Goal: Task Accomplishment & Management: Use online tool/utility

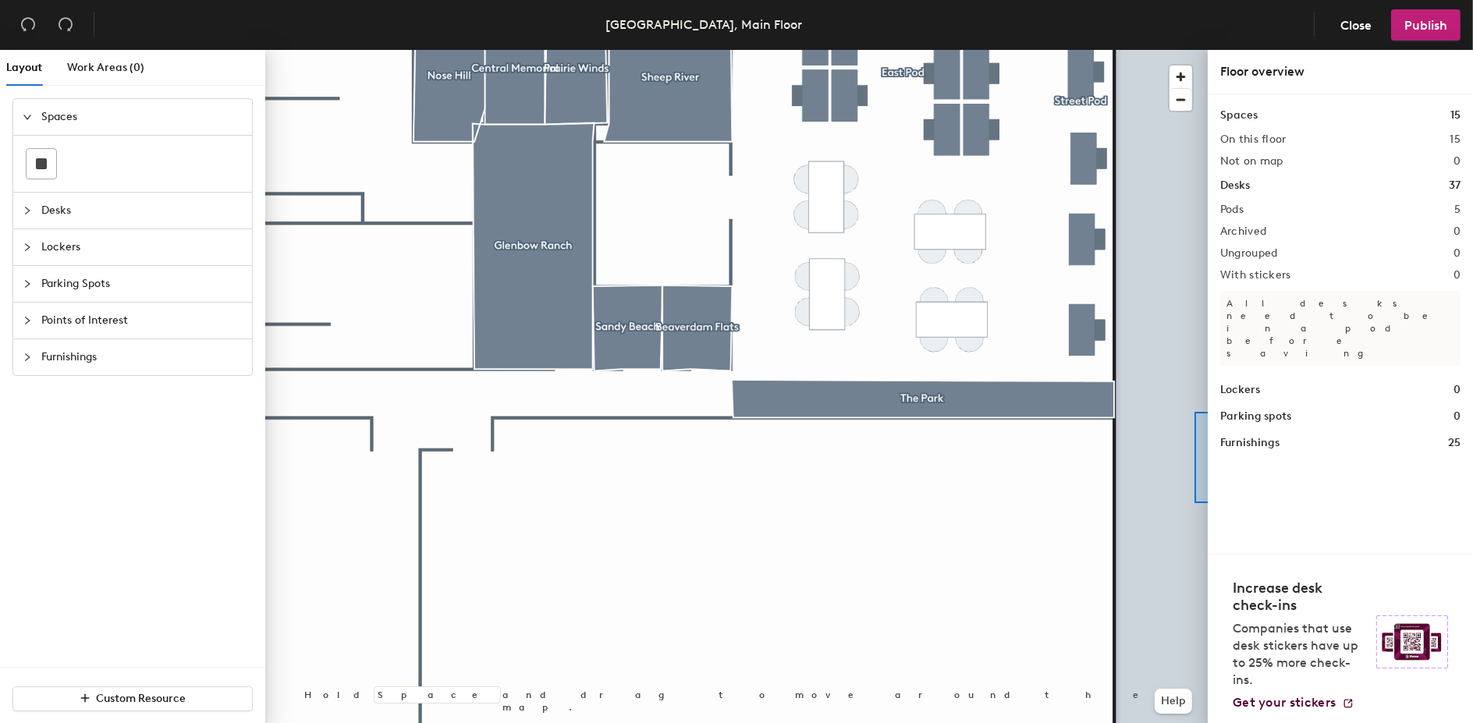
click at [1217, 503] on div "Layout Work Areas (0) Spaces Desks Lockers Parking Spots Points of Interest Fur…" at bounding box center [736, 390] width 1473 height 680
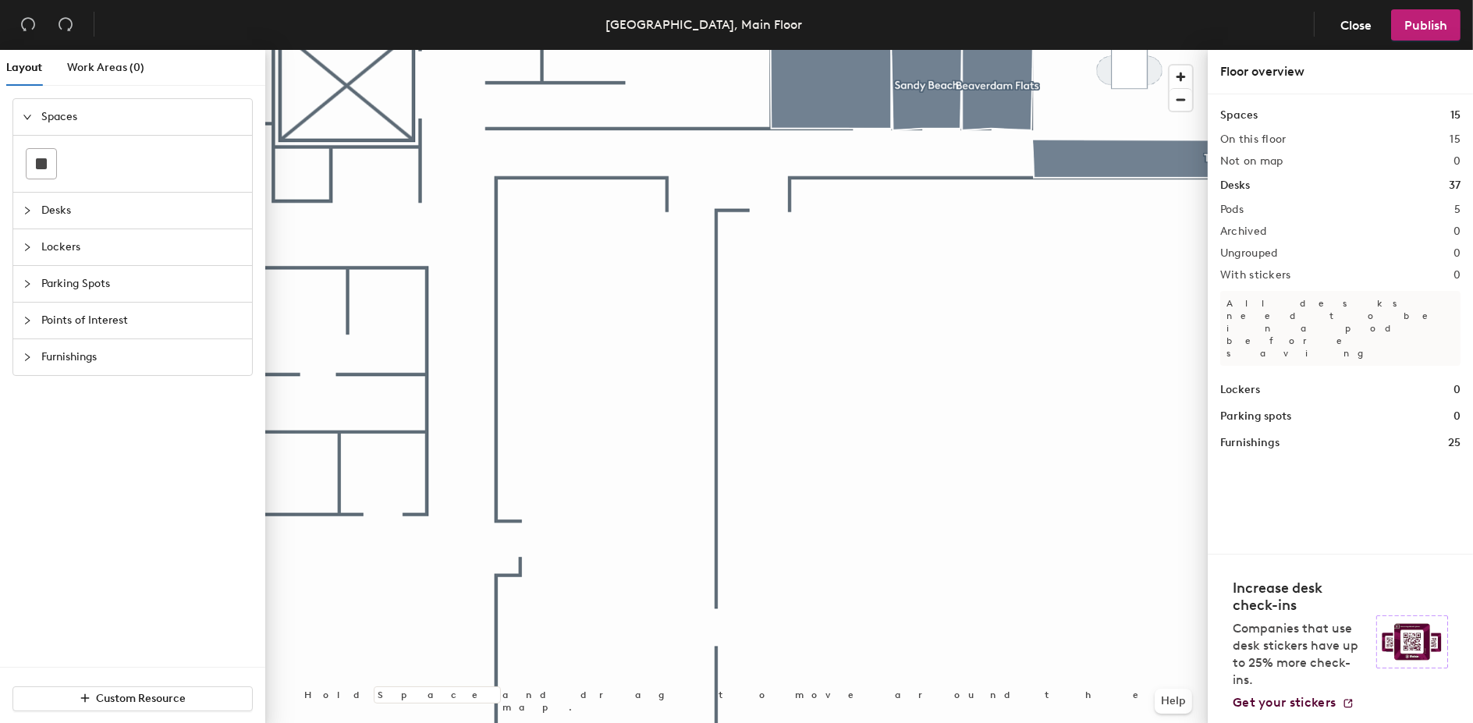
click at [698, 723] on html "Skip navigation Schedule Office People Analytics Visits Deliveries Services Man…" at bounding box center [736, 361] width 1473 height 723
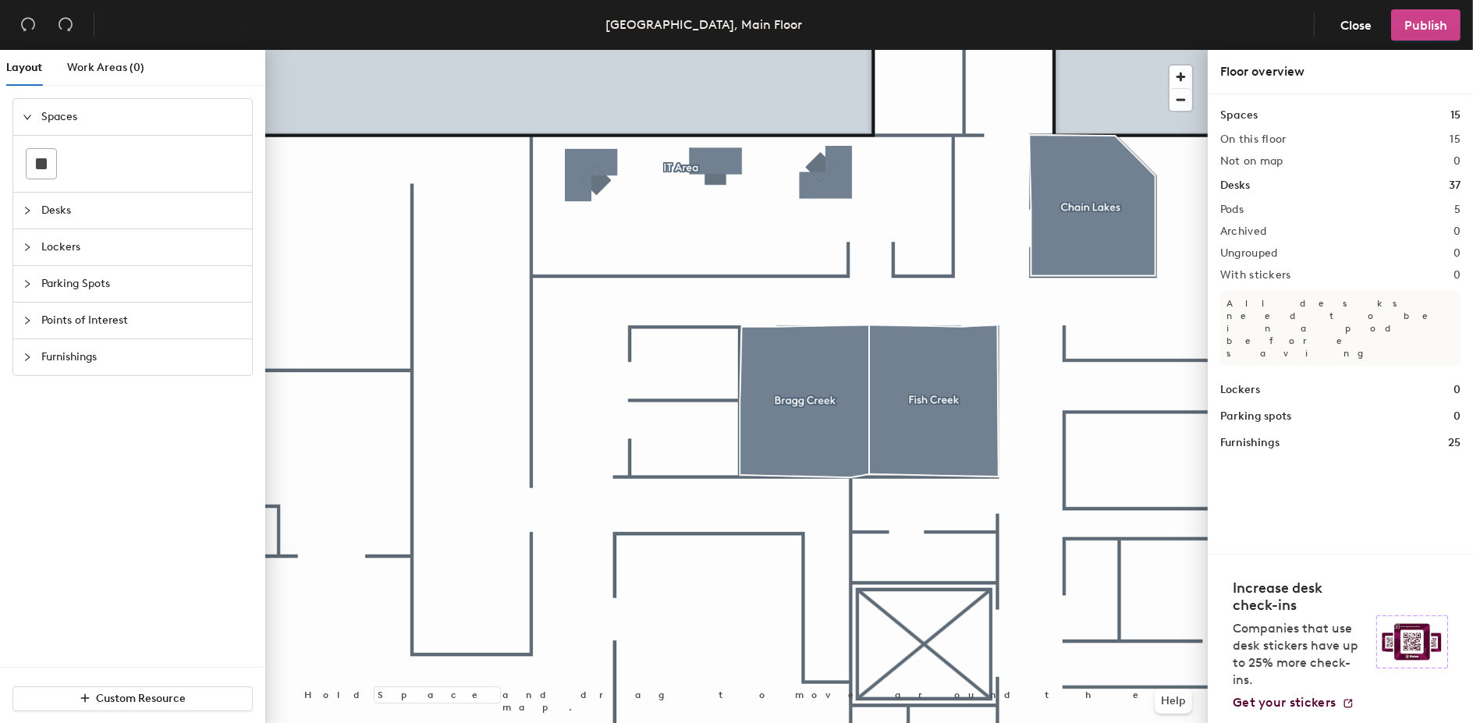
click at [1431, 27] on span "Publish" at bounding box center [1426, 25] width 43 height 15
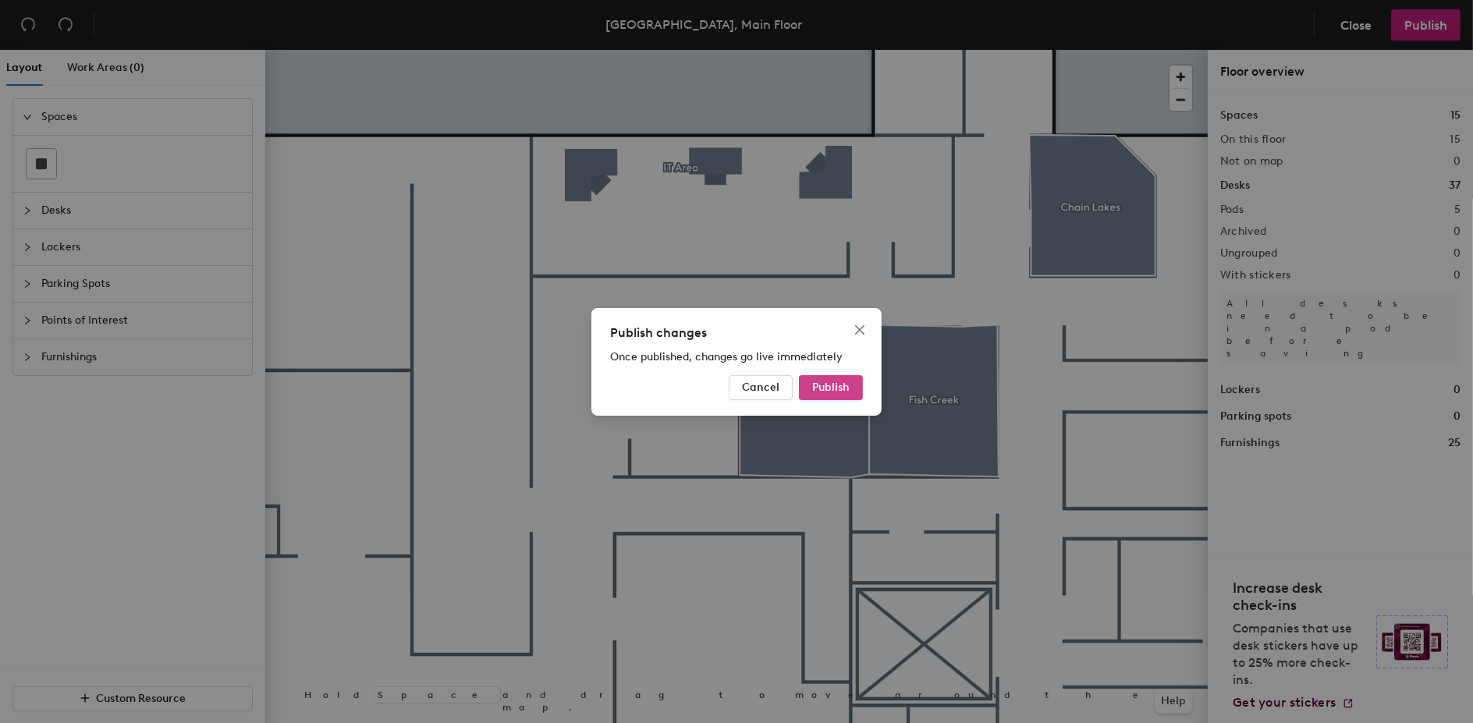
click at [858, 391] on button "Publish" at bounding box center [831, 387] width 64 height 25
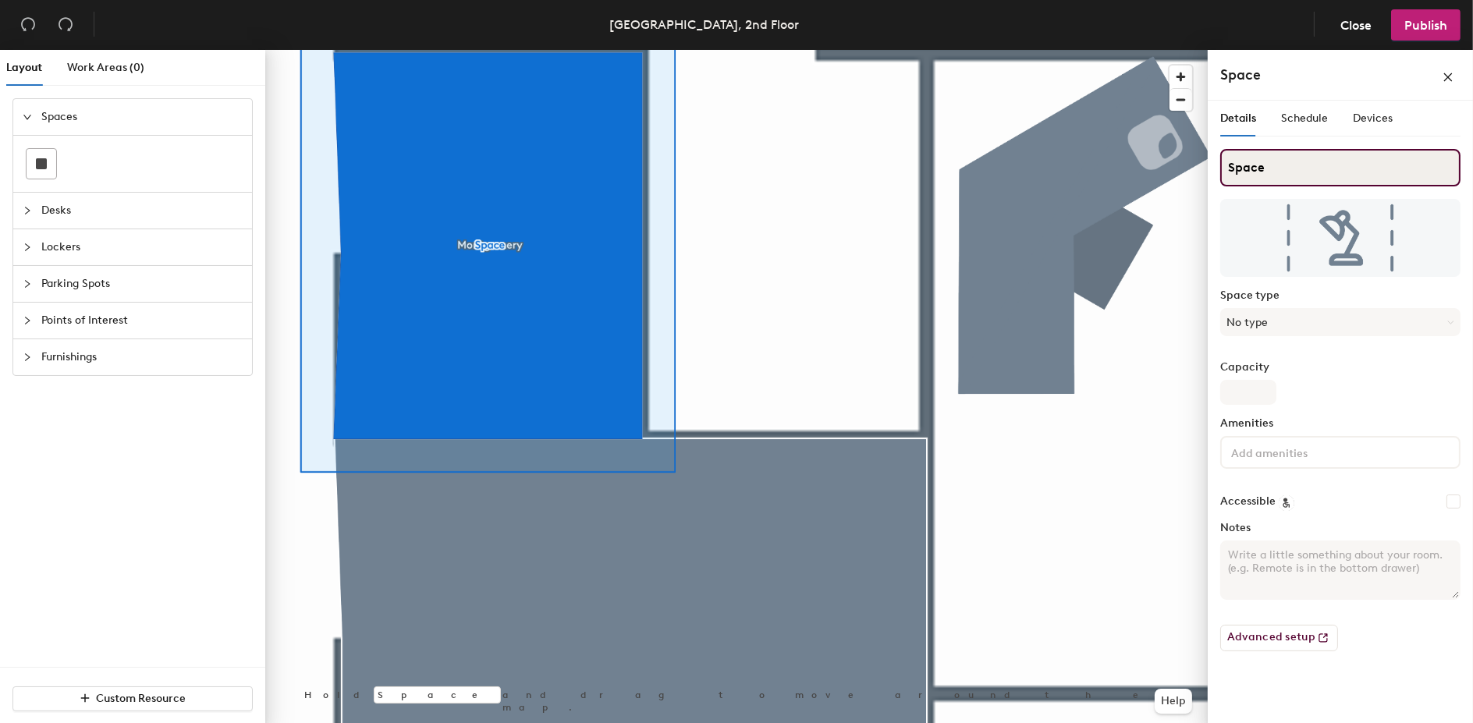
click at [1172, 151] on div "Layout Work Areas (0) Spaces Desks Lockers Parking Spots Points of Interest Fur…" at bounding box center [736, 390] width 1473 height 680
type input "Space"
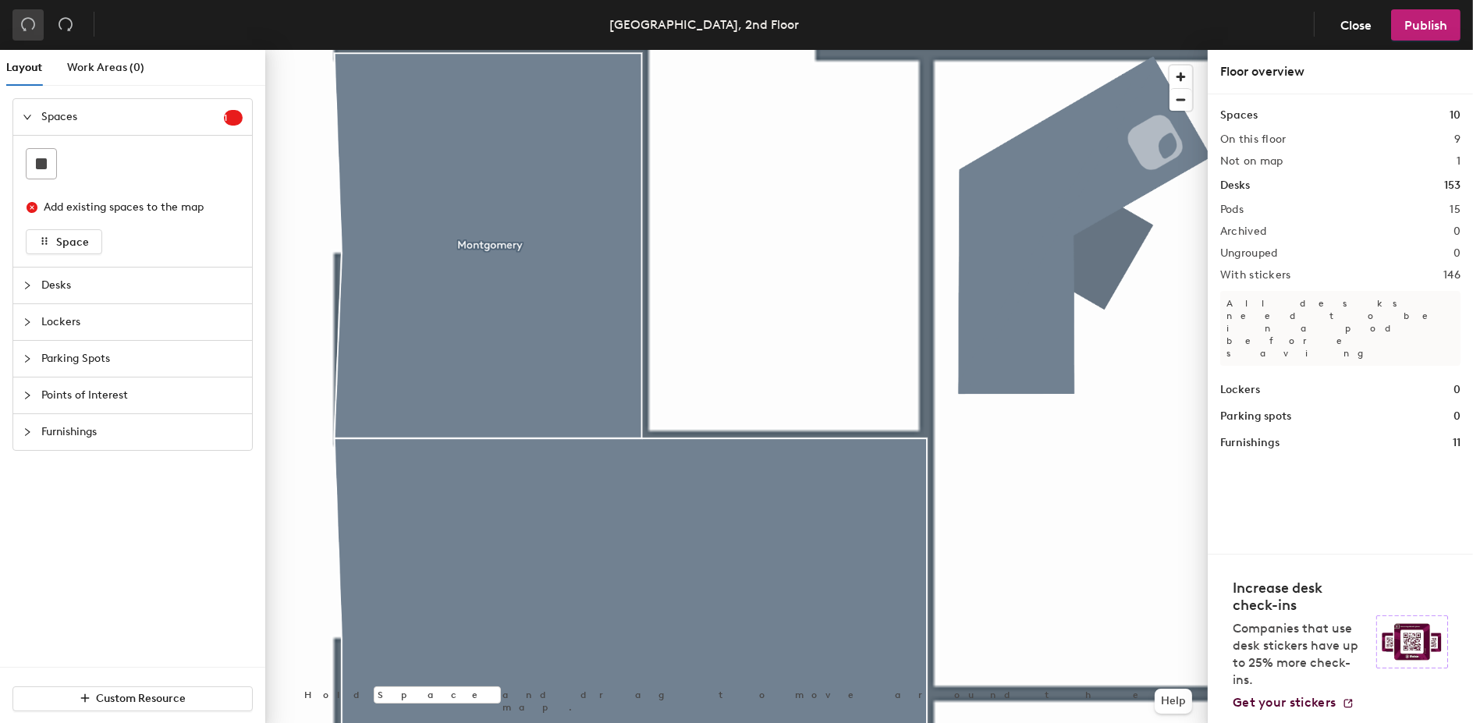
click at [31, 33] on span "button" at bounding box center [28, 24] width 16 height 17
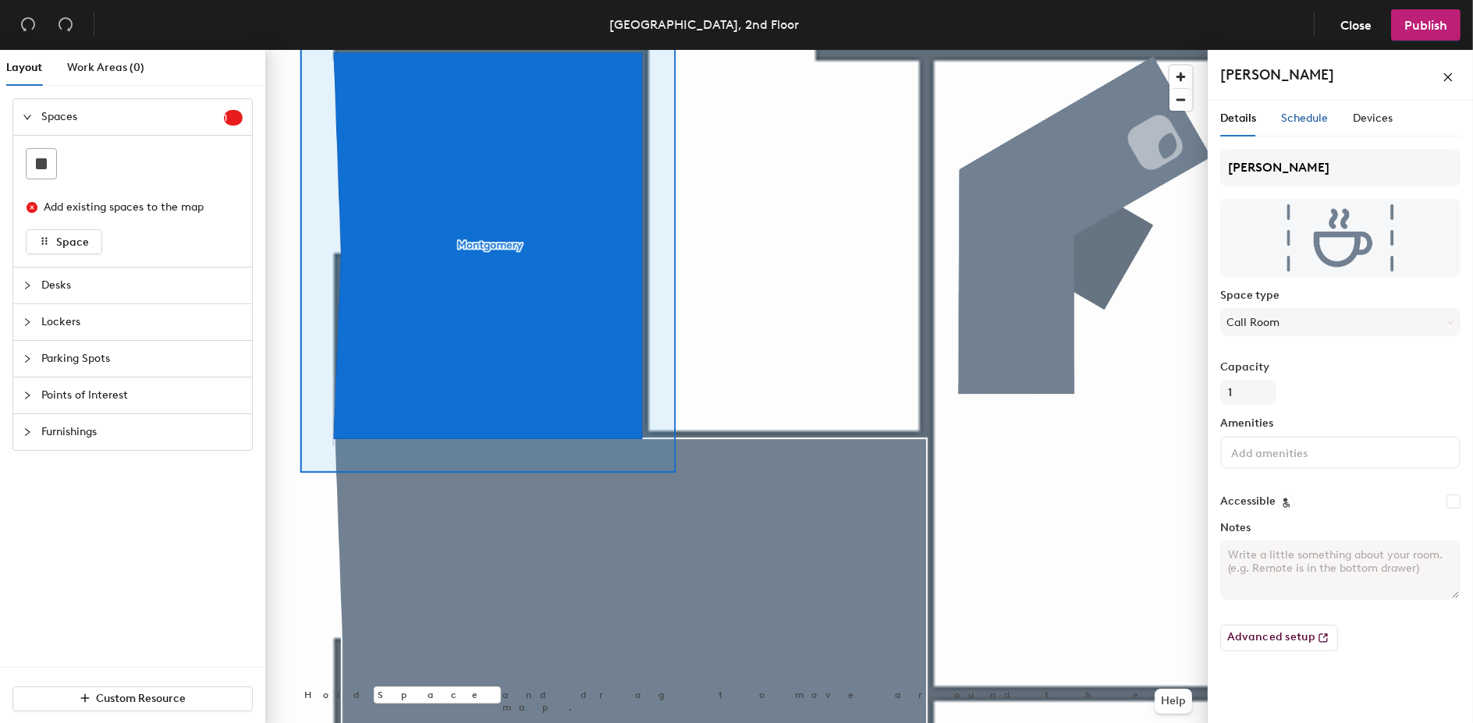
click at [1304, 113] on span "Schedule" at bounding box center [1304, 118] width 47 height 13
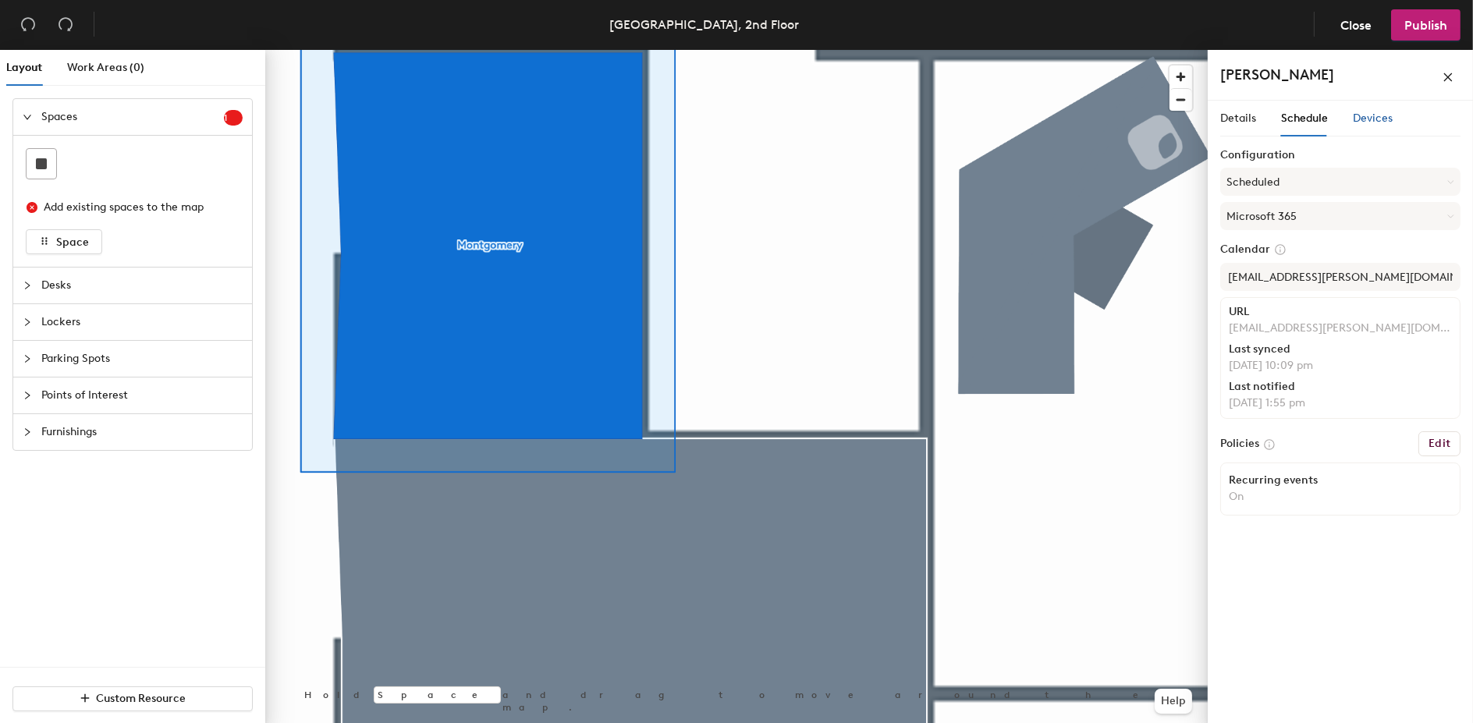
click at [1391, 117] on span "Devices" at bounding box center [1373, 118] width 40 height 13
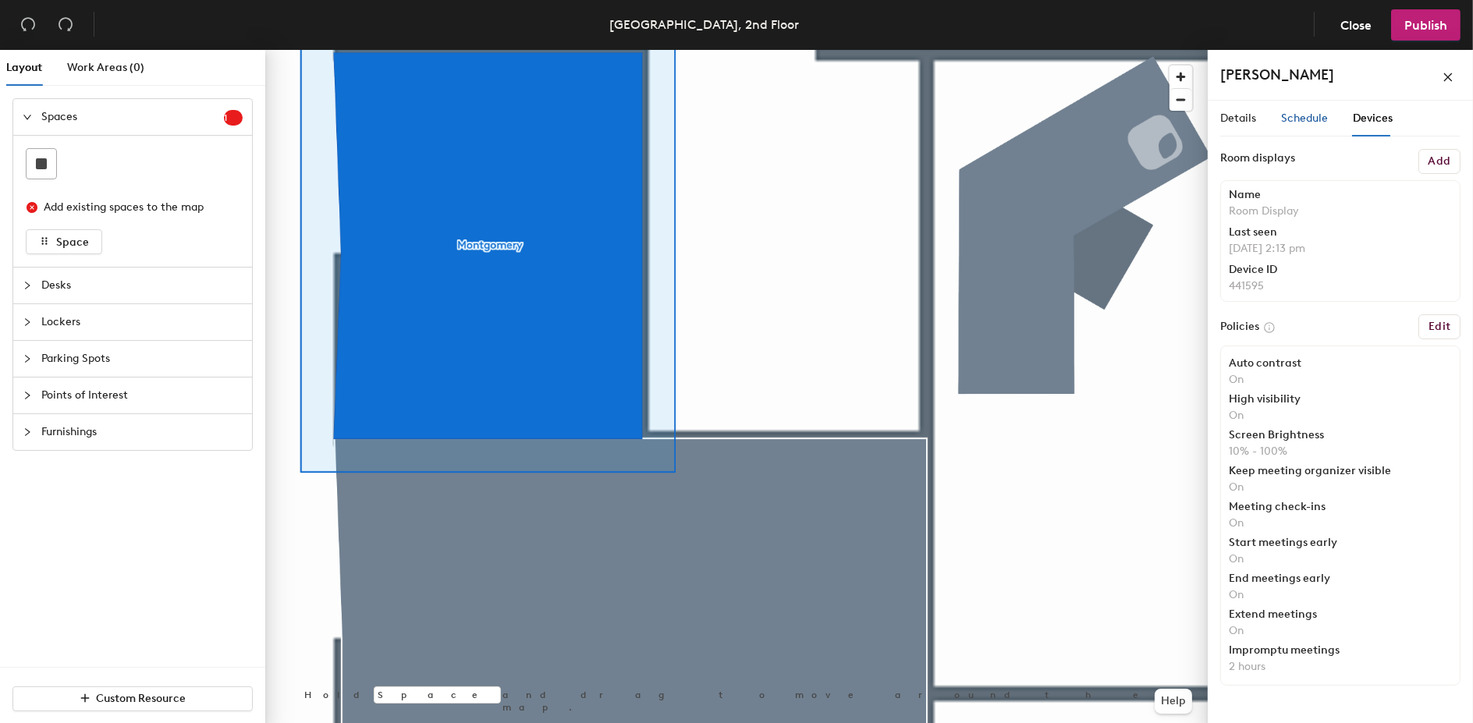
click at [1313, 120] on span "Schedule" at bounding box center [1304, 118] width 47 height 13
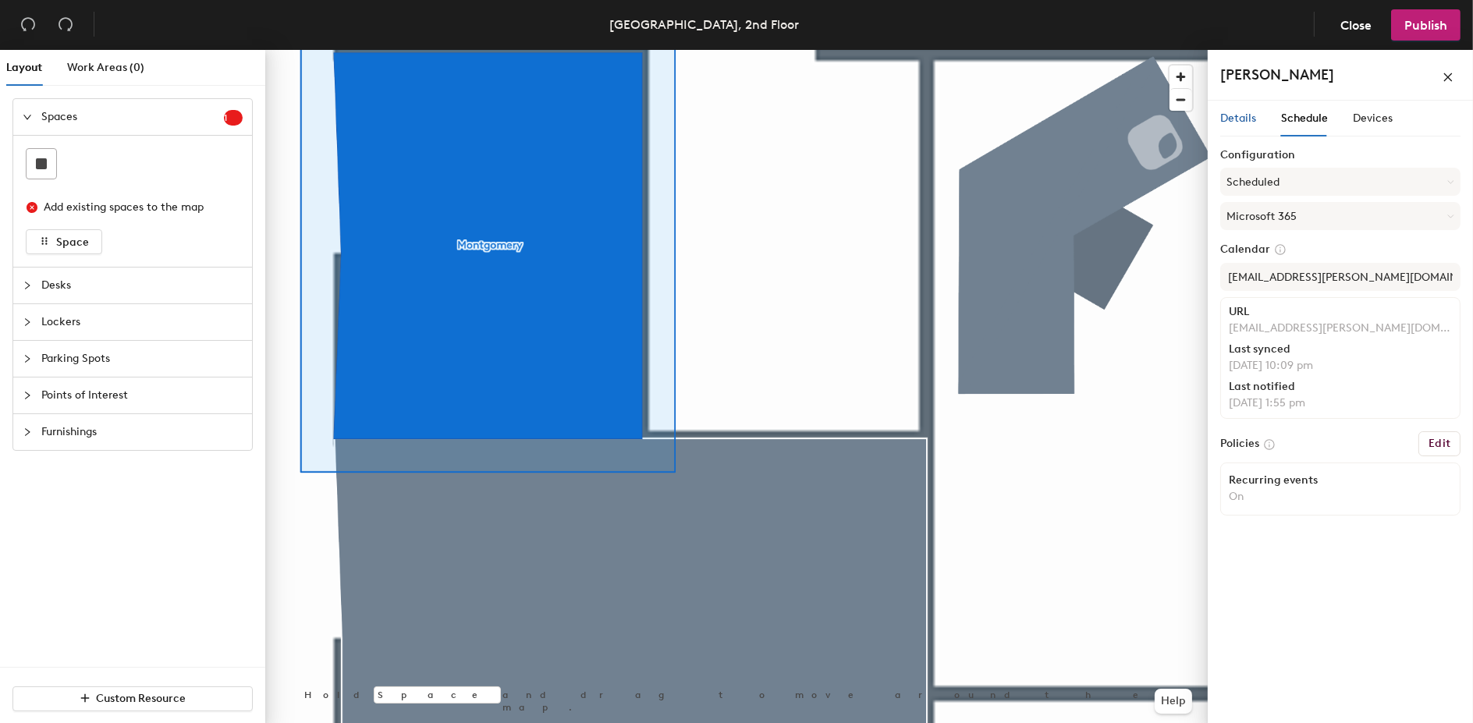
click at [1221, 117] on span "Details" at bounding box center [1238, 118] width 36 height 13
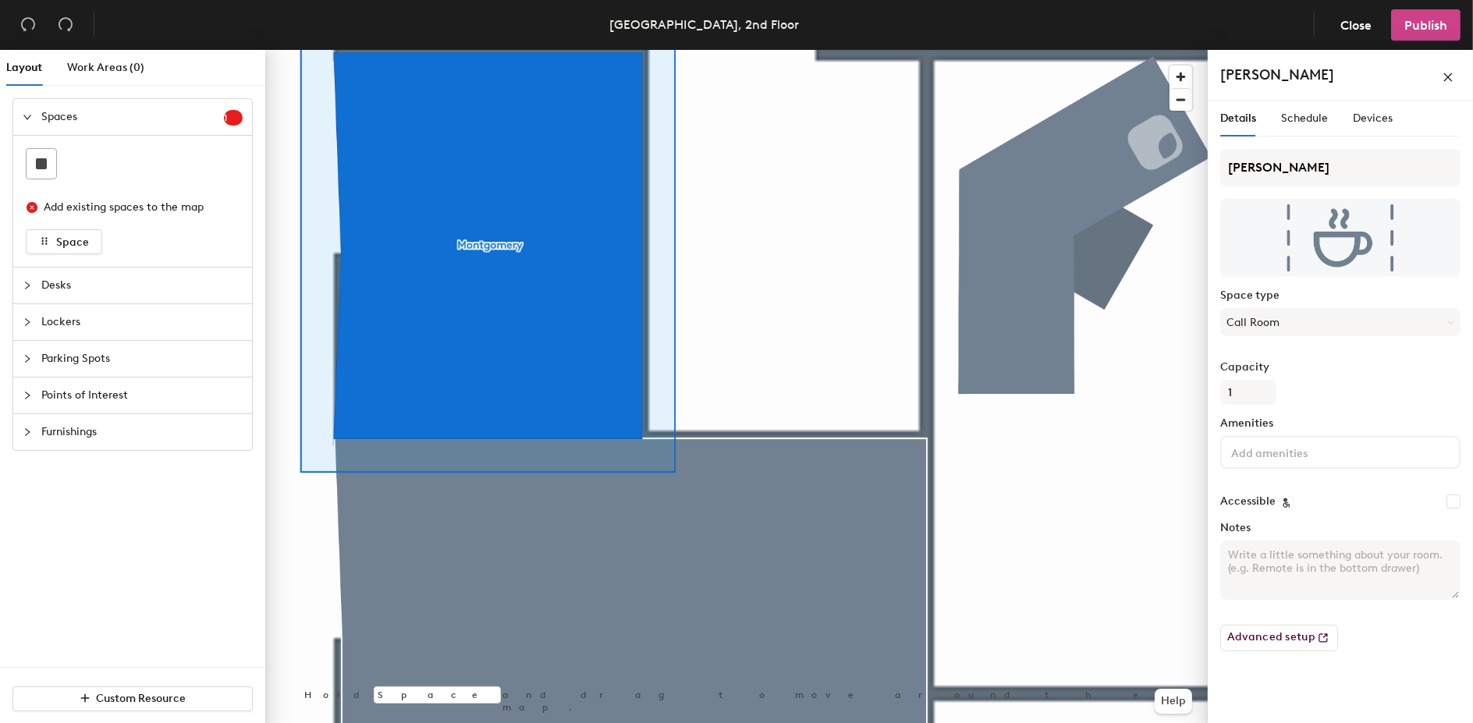
click at [1447, 27] on span "Publish" at bounding box center [1426, 25] width 43 height 15
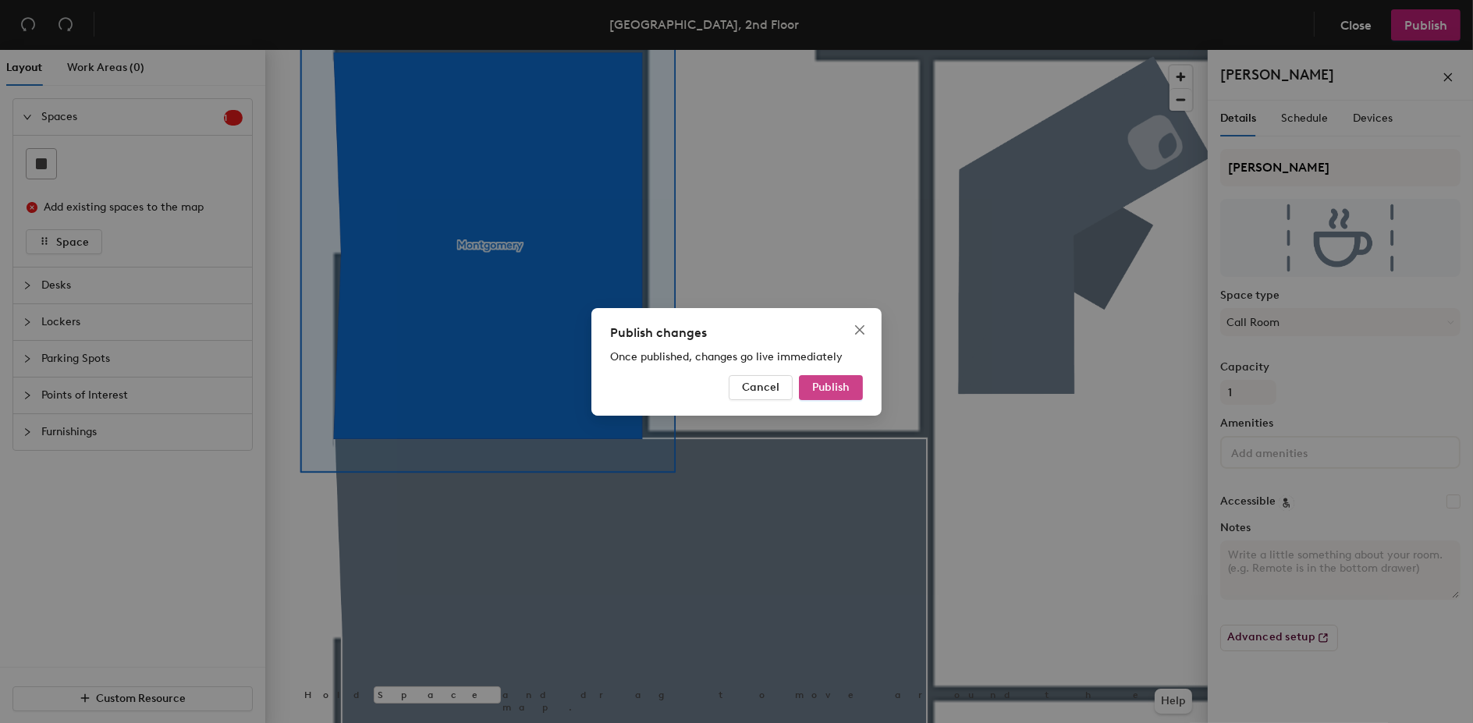
click at [822, 382] on span "Publish" at bounding box center [830, 387] width 37 height 13
